Goal: Task Accomplishment & Management: Use online tool/utility

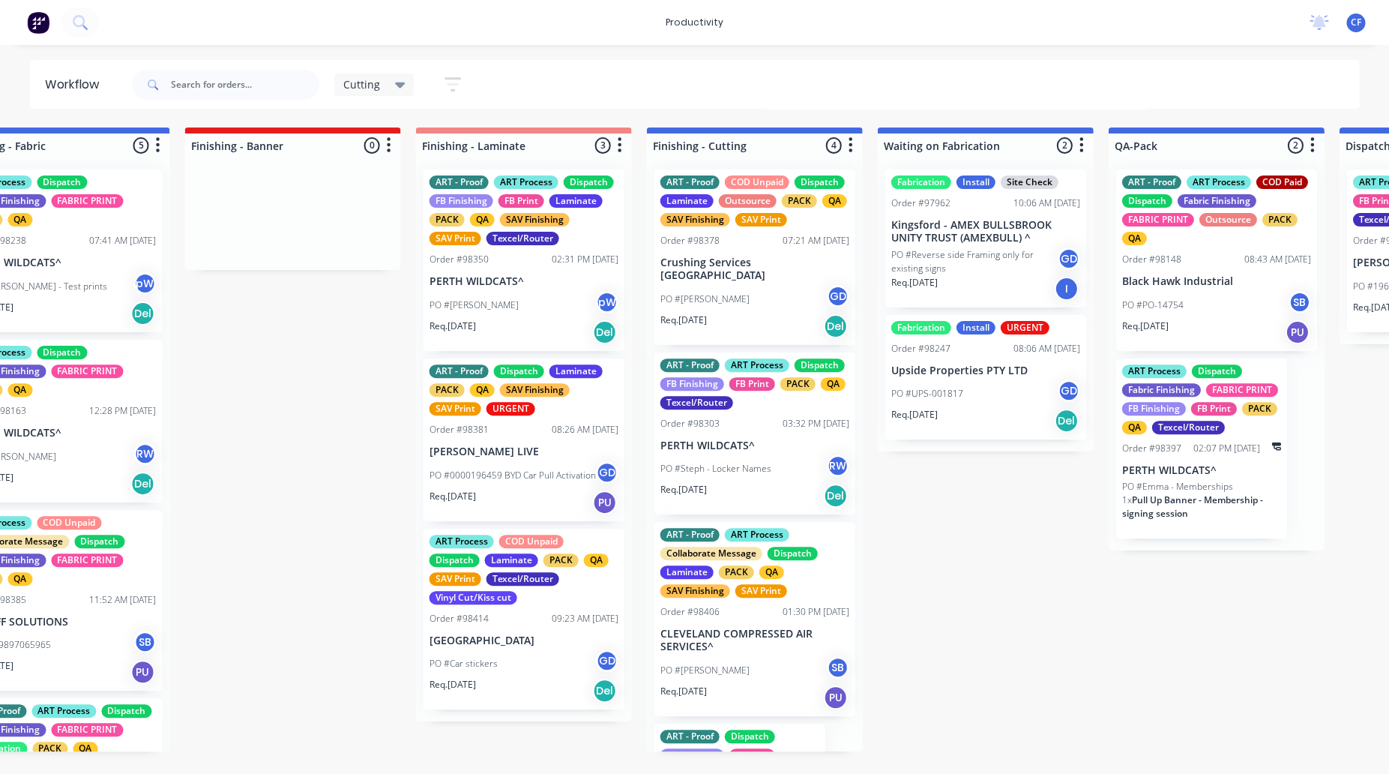
scroll to position [0, 1262]
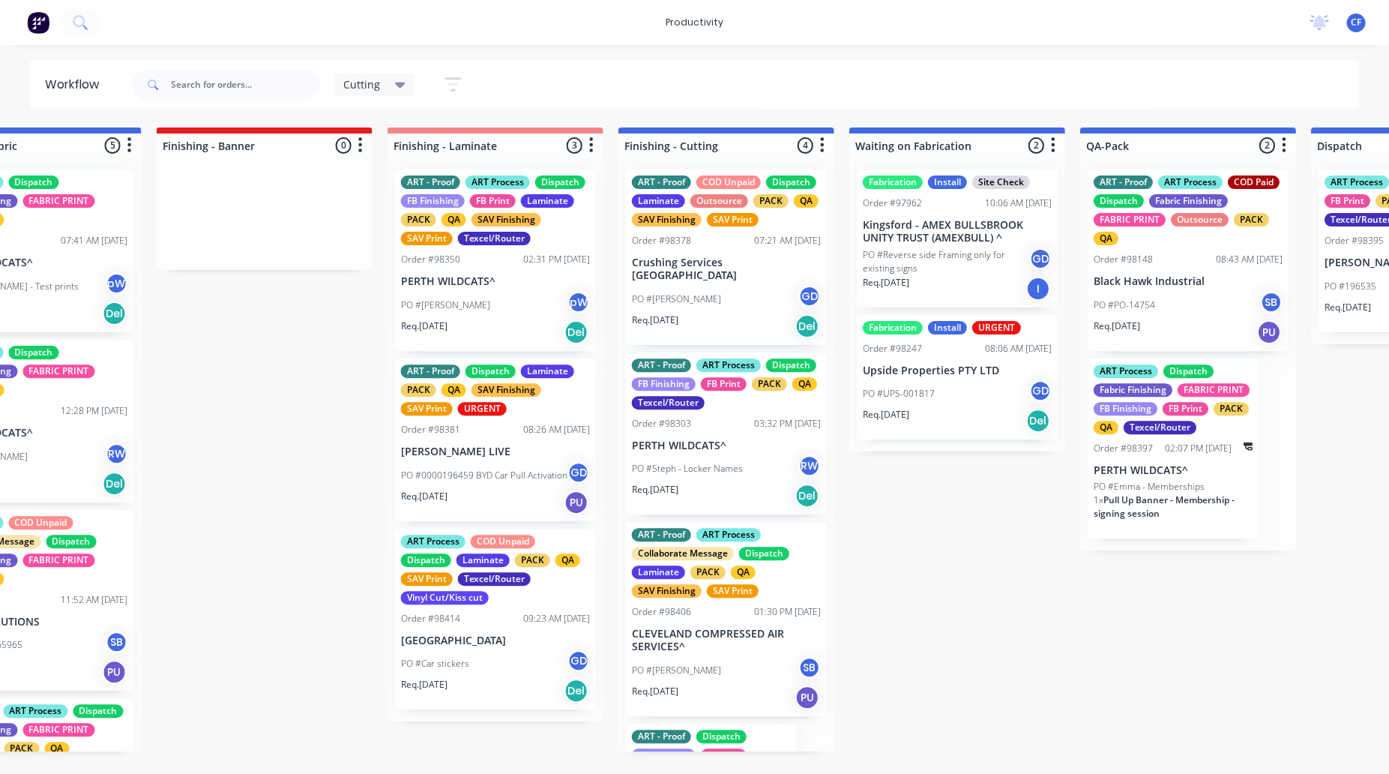
click at [696, 295] on div "PO #[PERSON_NAME] GD" at bounding box center [725, 299] width 189 height 28
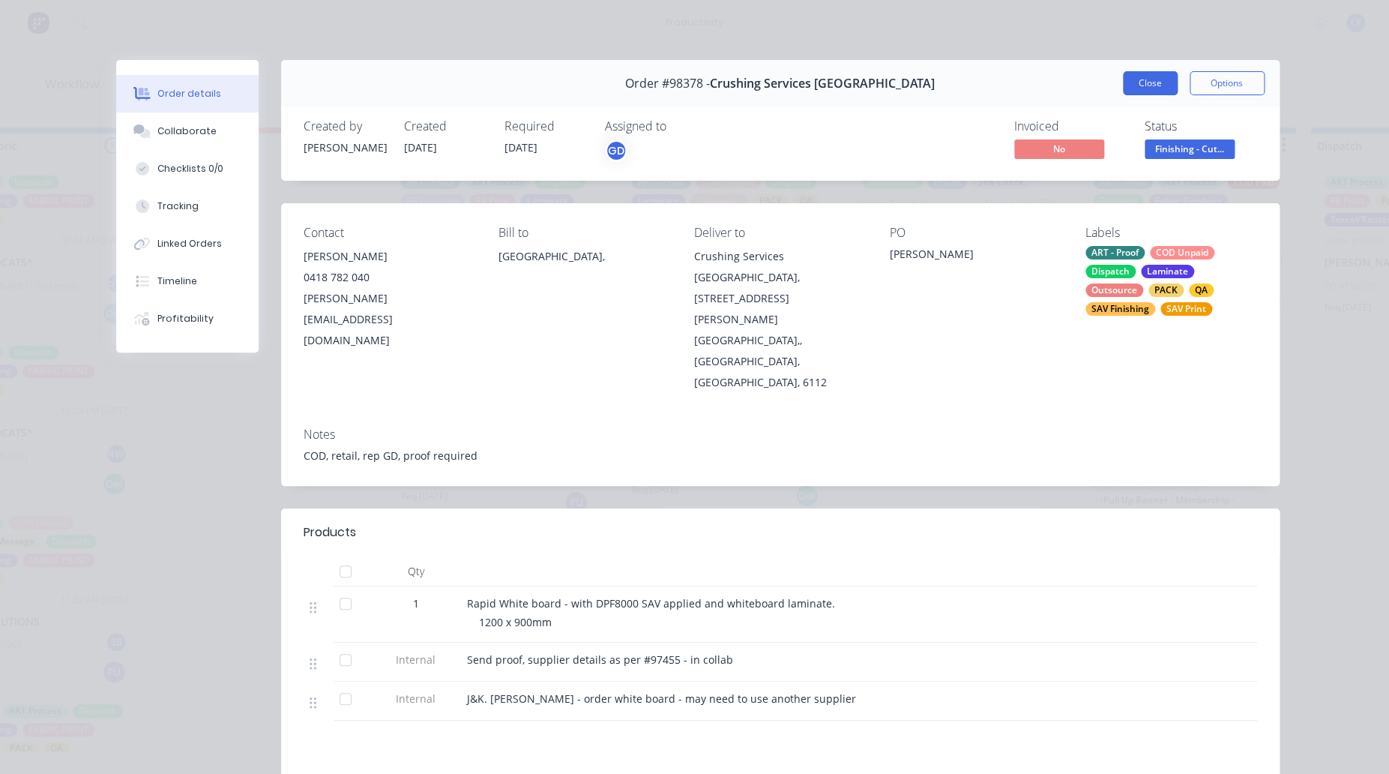
click at [1134, 77] on button "Close" at bounding box center [1150, 83] width 55 height 24
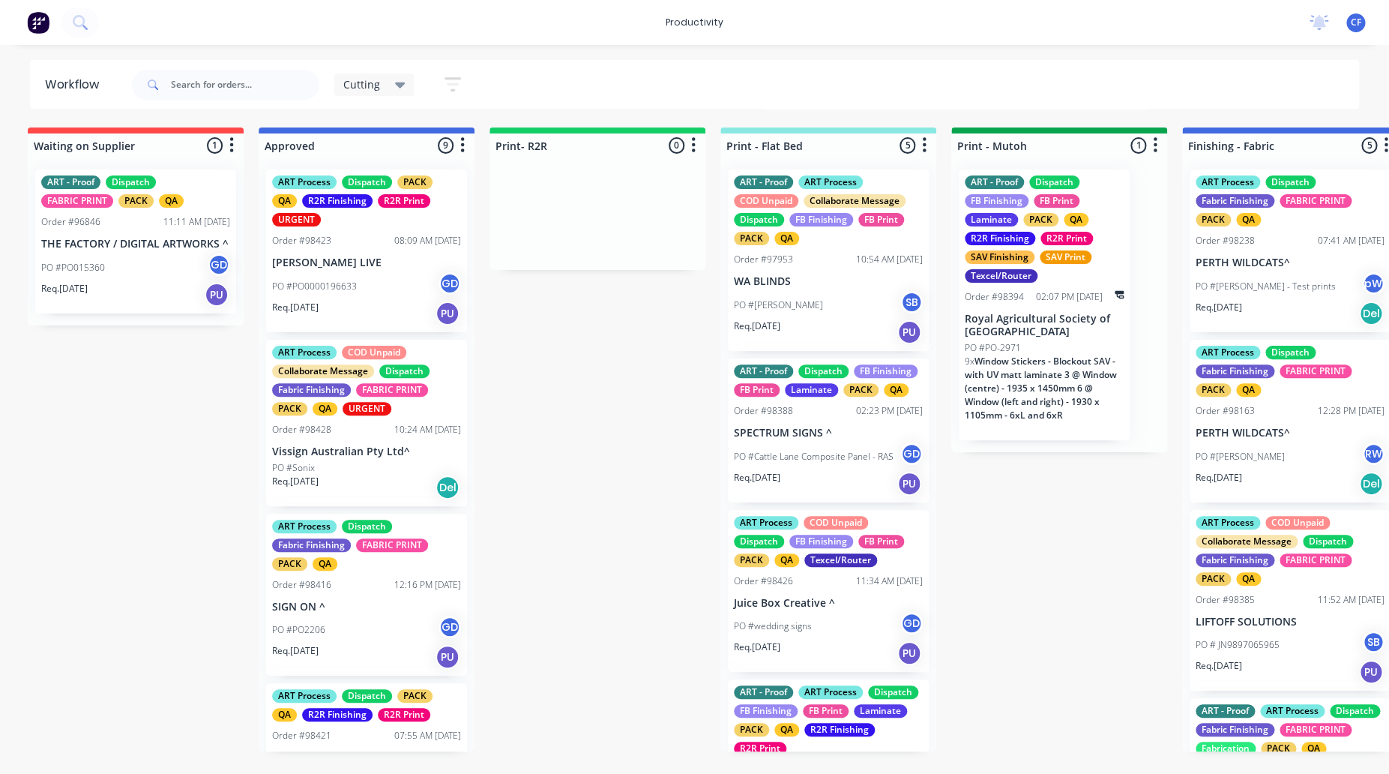
scroll to position [0, 0]
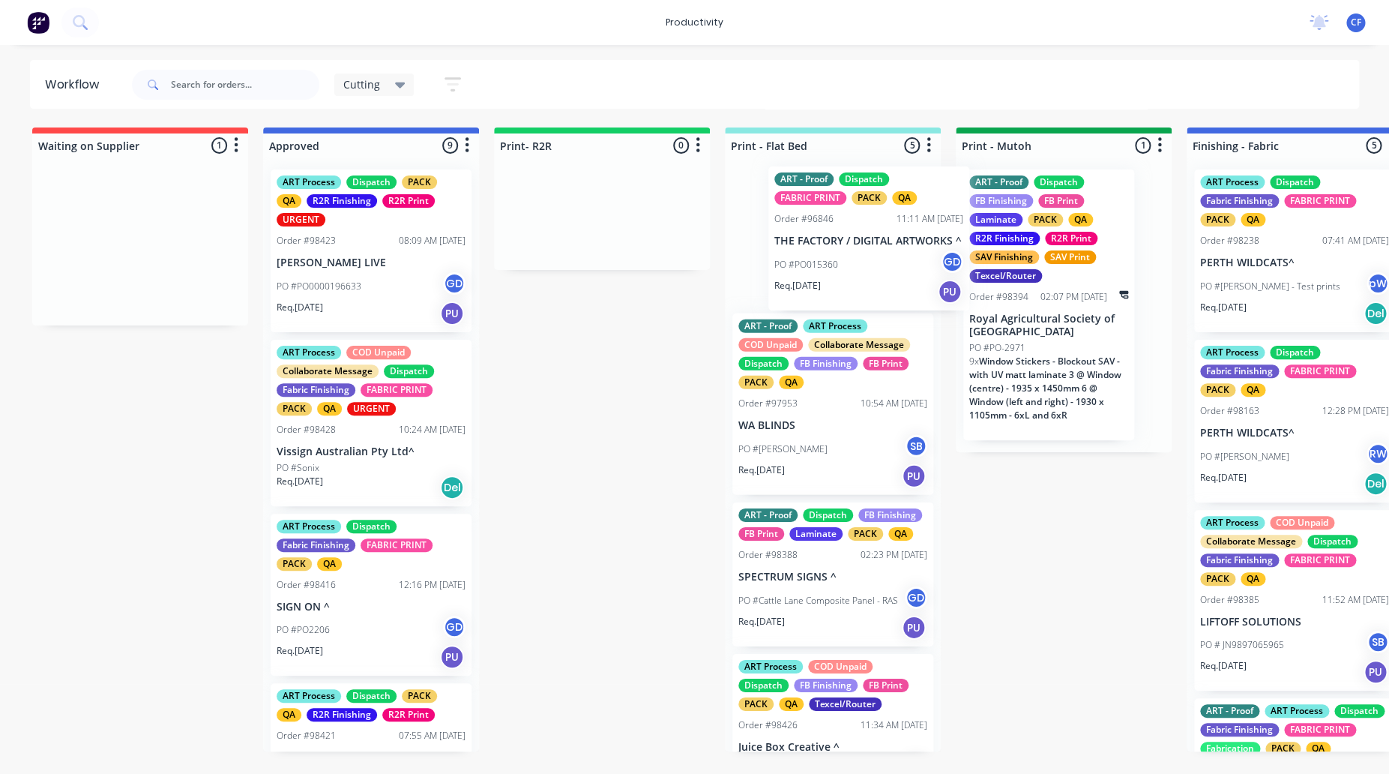
drag, startPoint x: 128, startPoint y: 230, endPoint x: 879, endPoint y: 225, distance: 751.3
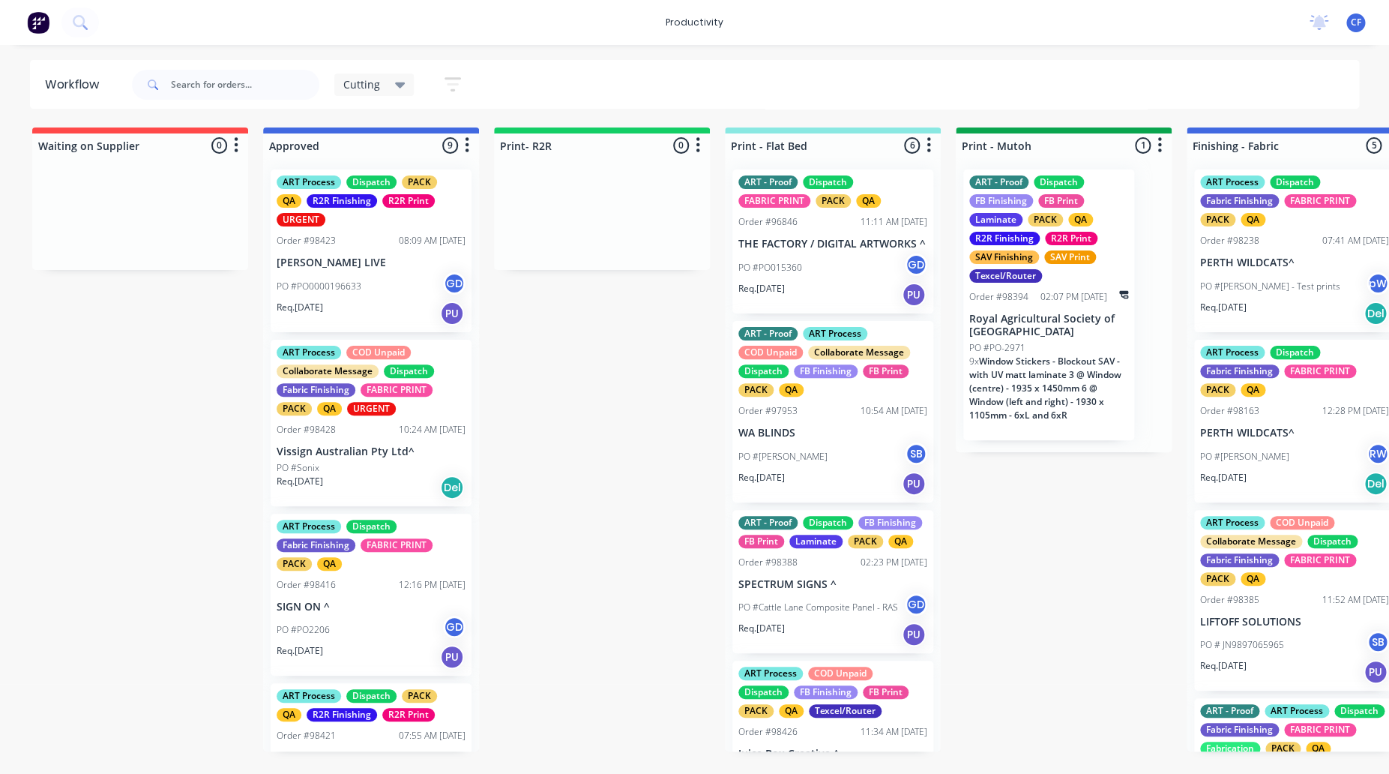
scroll to position [112, 0]
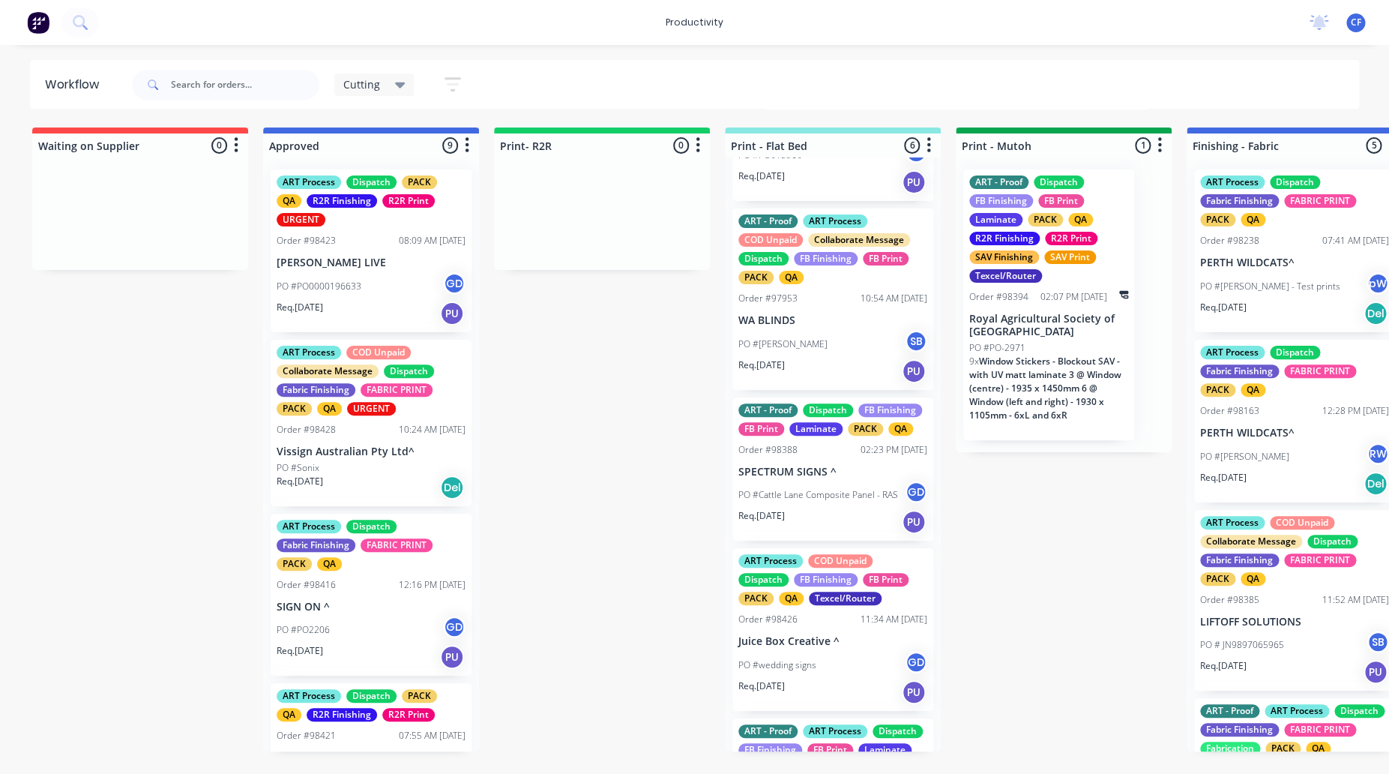
click at [824, 535] on div "Req. [DATE] PU" at bounding box center [833, 521] width 189 height 25
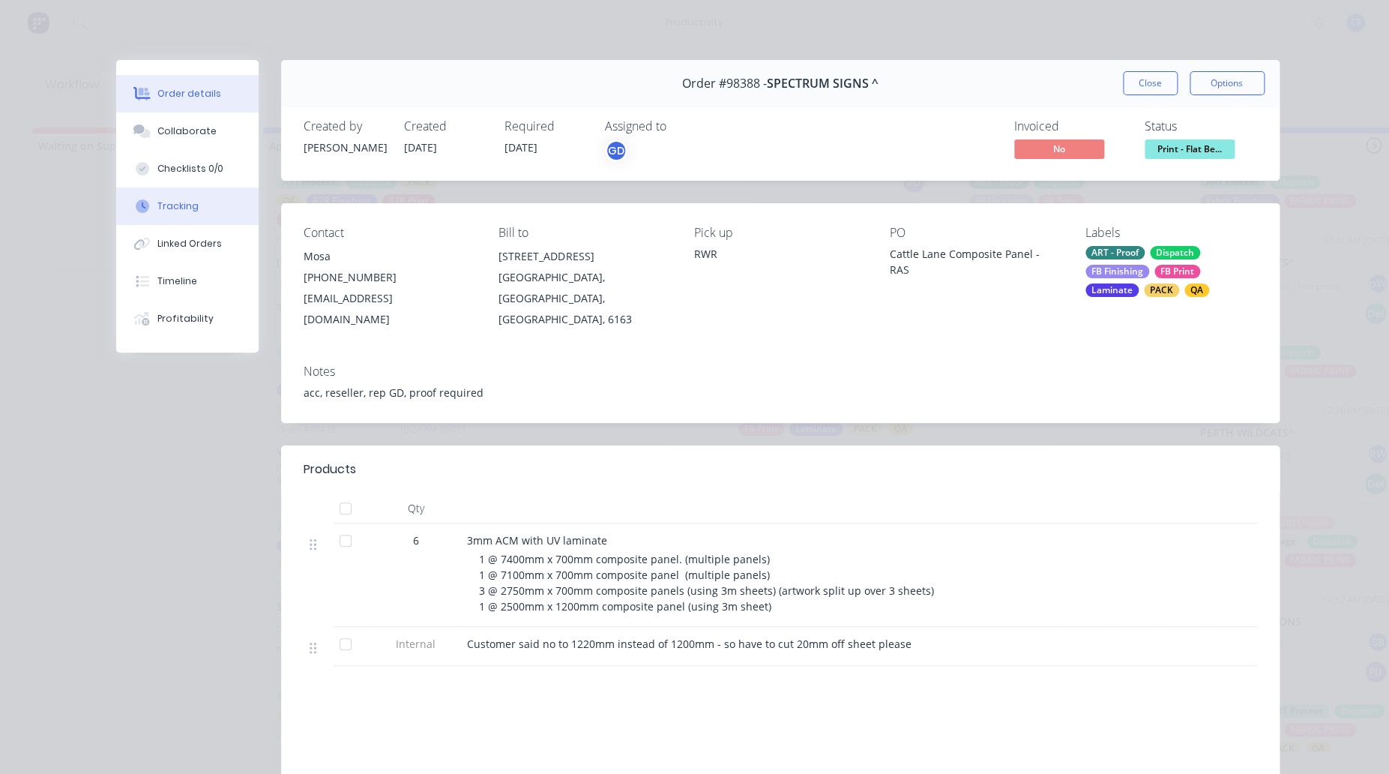
click at [169, 214] on button "Tracking" at bounding box center [187, 205] width 142 height 37
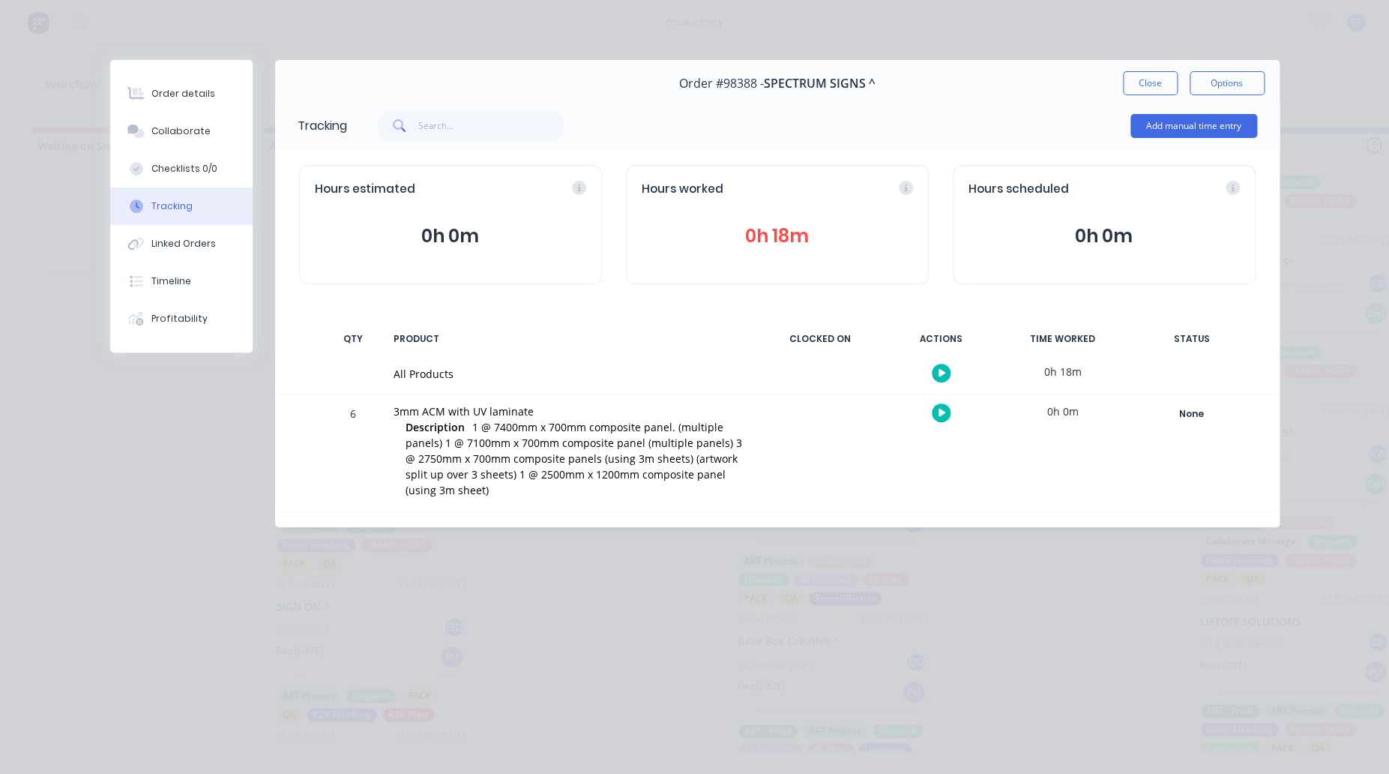
drag, startPoint x: 932, startPoint y: 408, endPoint x: 905, endPoint y: 379, distance: 39.8
click at [925, 405] on div at bounding box center [941, 412] width 112 height 37
click at [933, 403] on div at bounding box center [941, 412] width 112 height 37
click at [941, 414] on icon "button" at bounding box center [942, 413] width 7 height 8
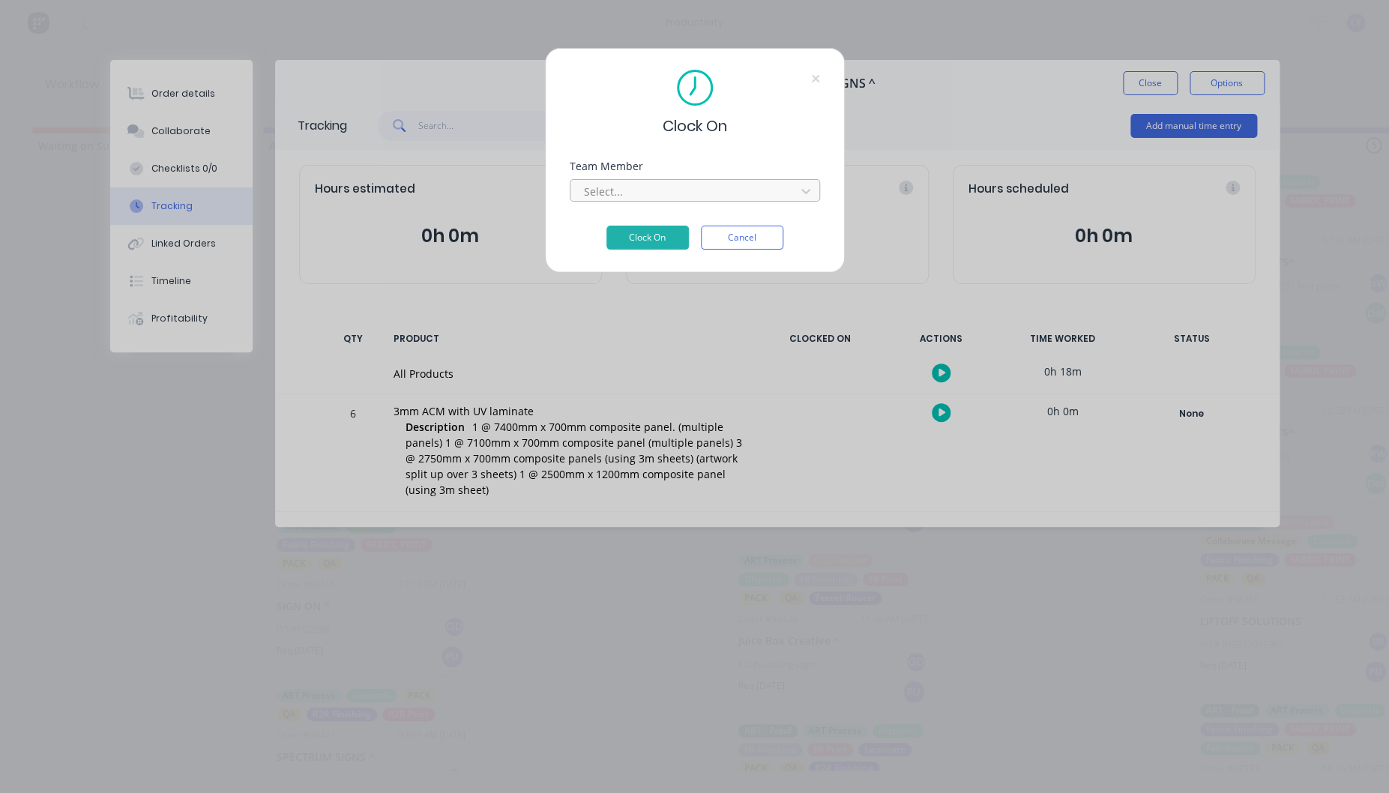
click at [643, 199] on div at bounding box center [685, 191] width 205 height 19
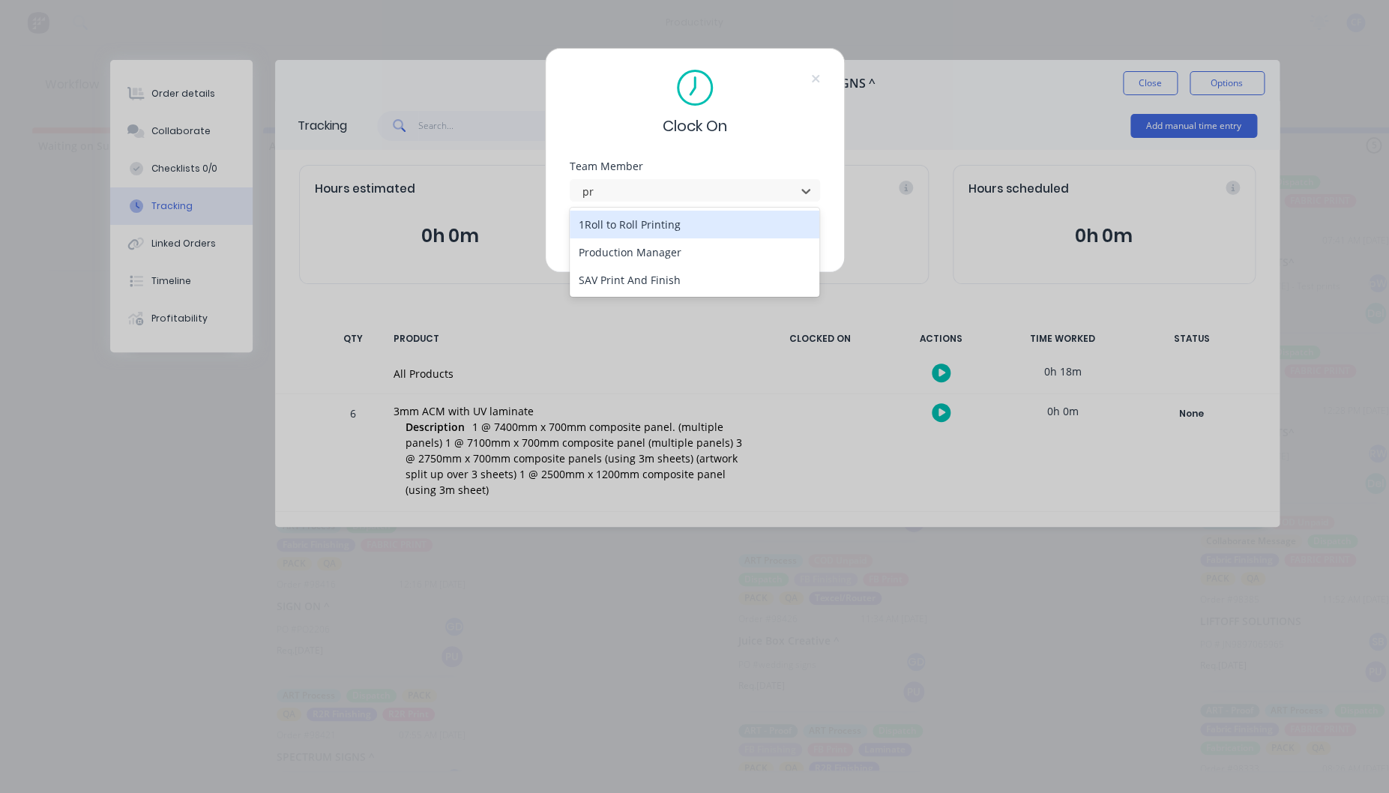
type input "pro"
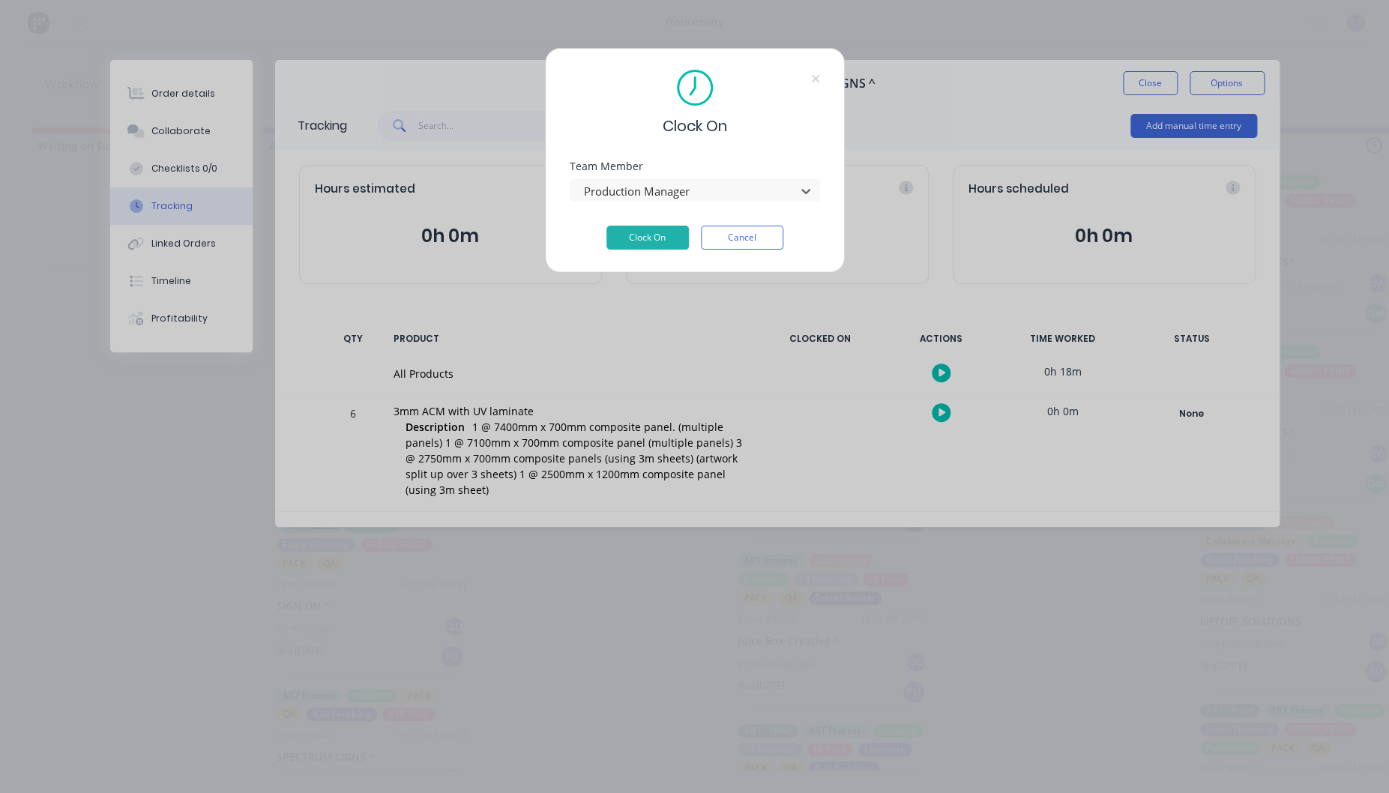
click at [607, 226] on button "Clock On" at bounding box center [648, 238] width 82 height 24
